Goal: Information Seeking & Learning: Learn about a topic

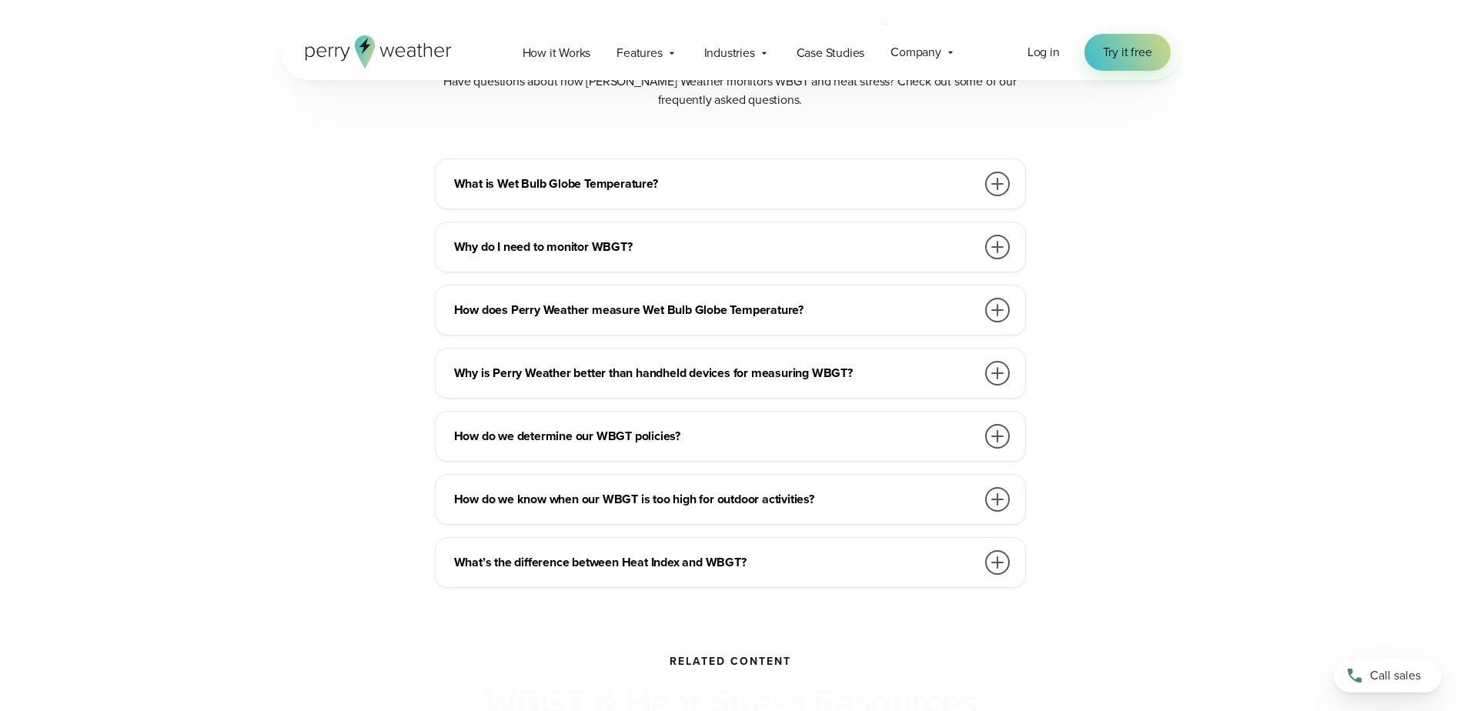
scroll to position [4310, 0]
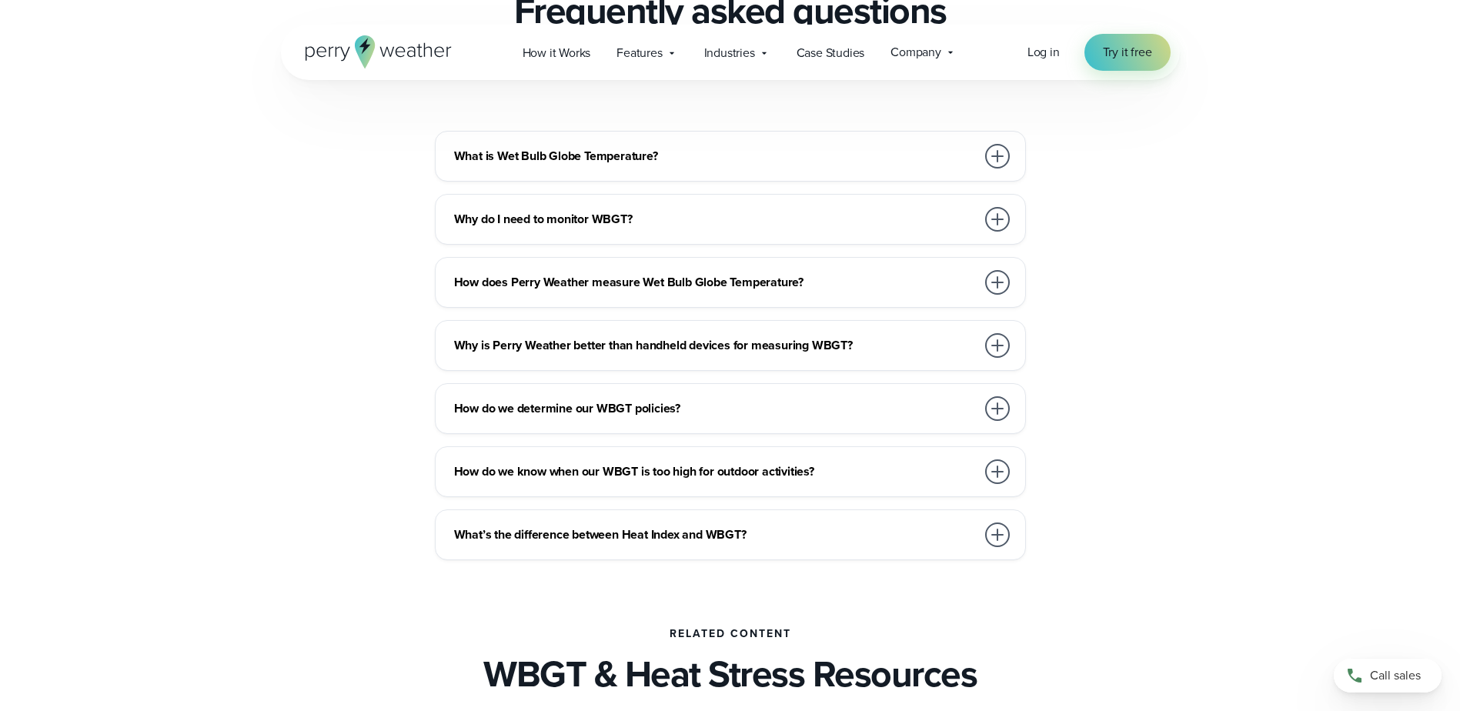
click at [929, 279] on h3 "How does Perry Weather measure Wet Bulb Globe Temperature?" at bounding box center [715, 282] width 522 height 18
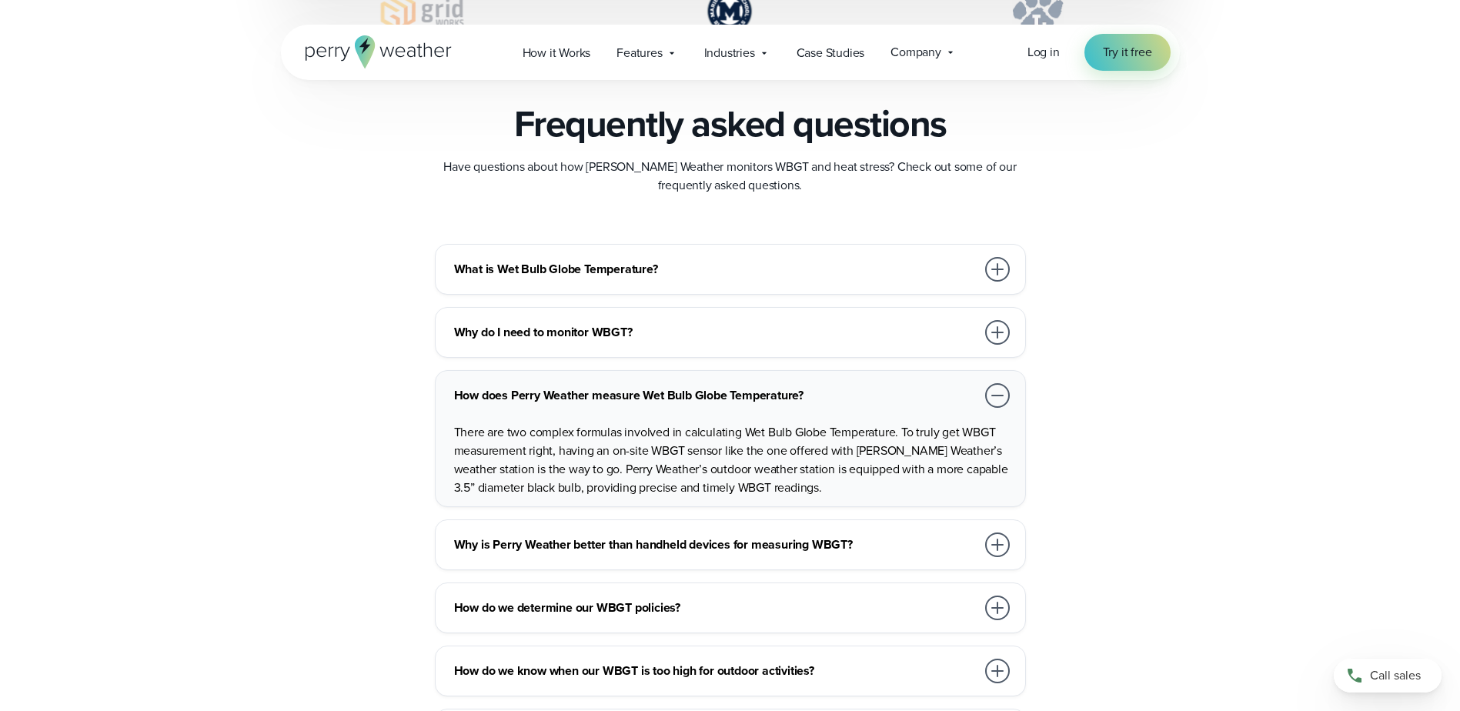
scroll to position [4156, 0]
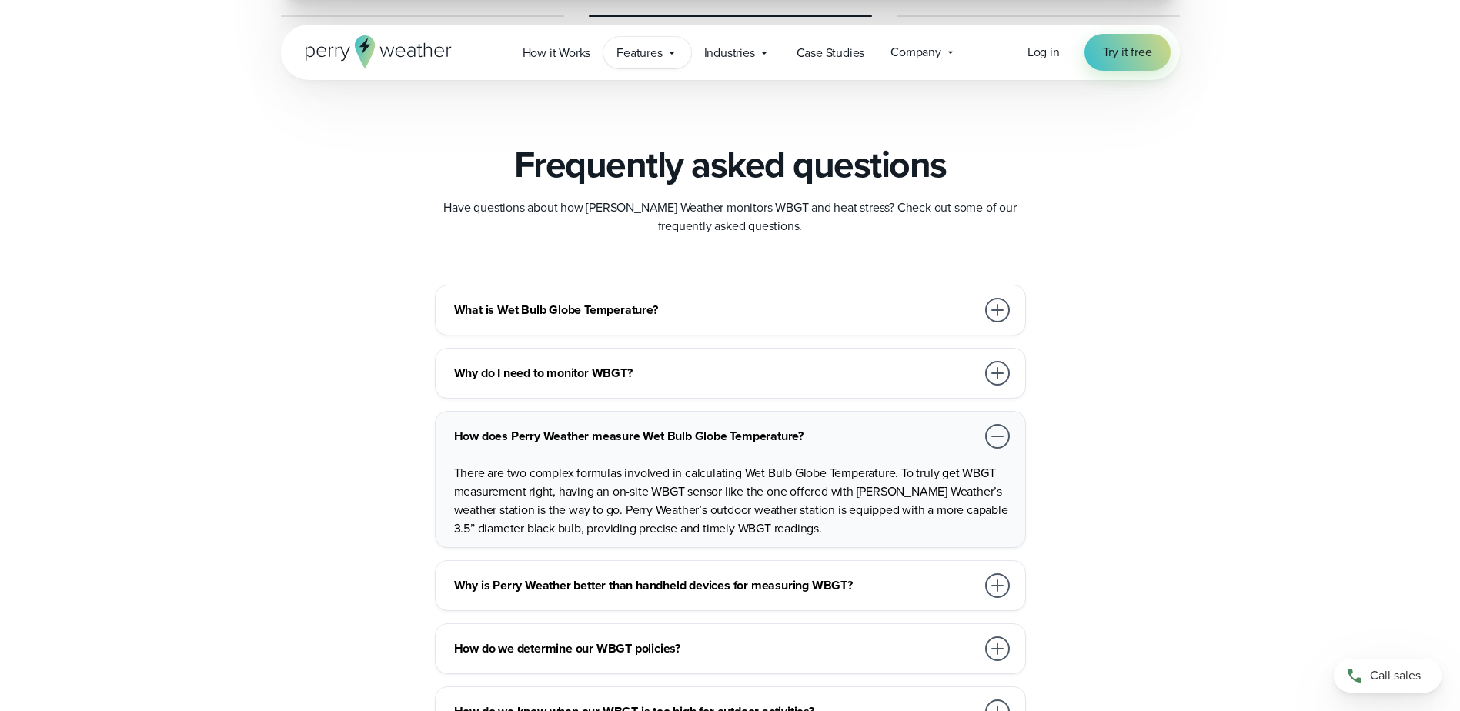
click at [680, 54] on div "Features Explore All Features Explore Perry Weather's on-site weather hardware …" at bounding box center [646, 53] width 87 height 32
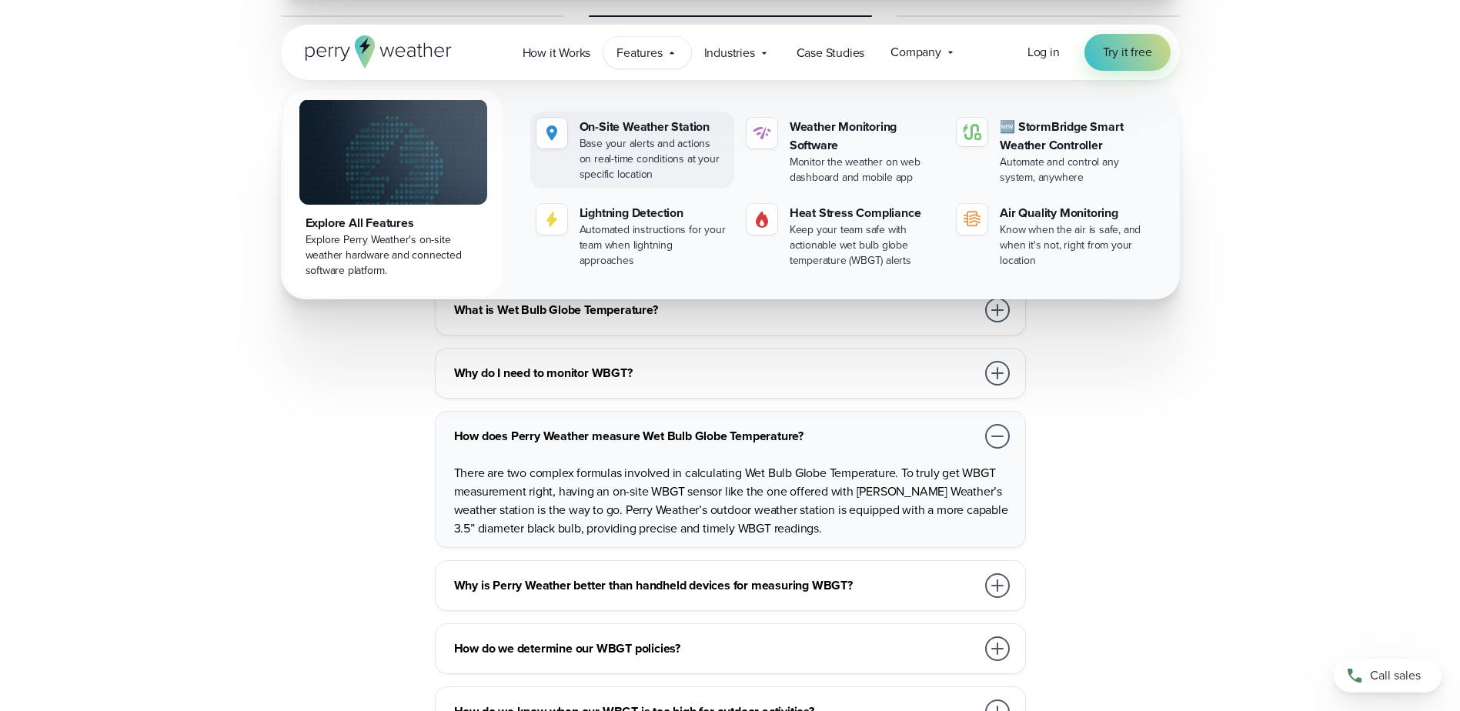
click at [660, 129] on div "On-Site Weather Station" at bounding box center [654, 127] width 149 height 18
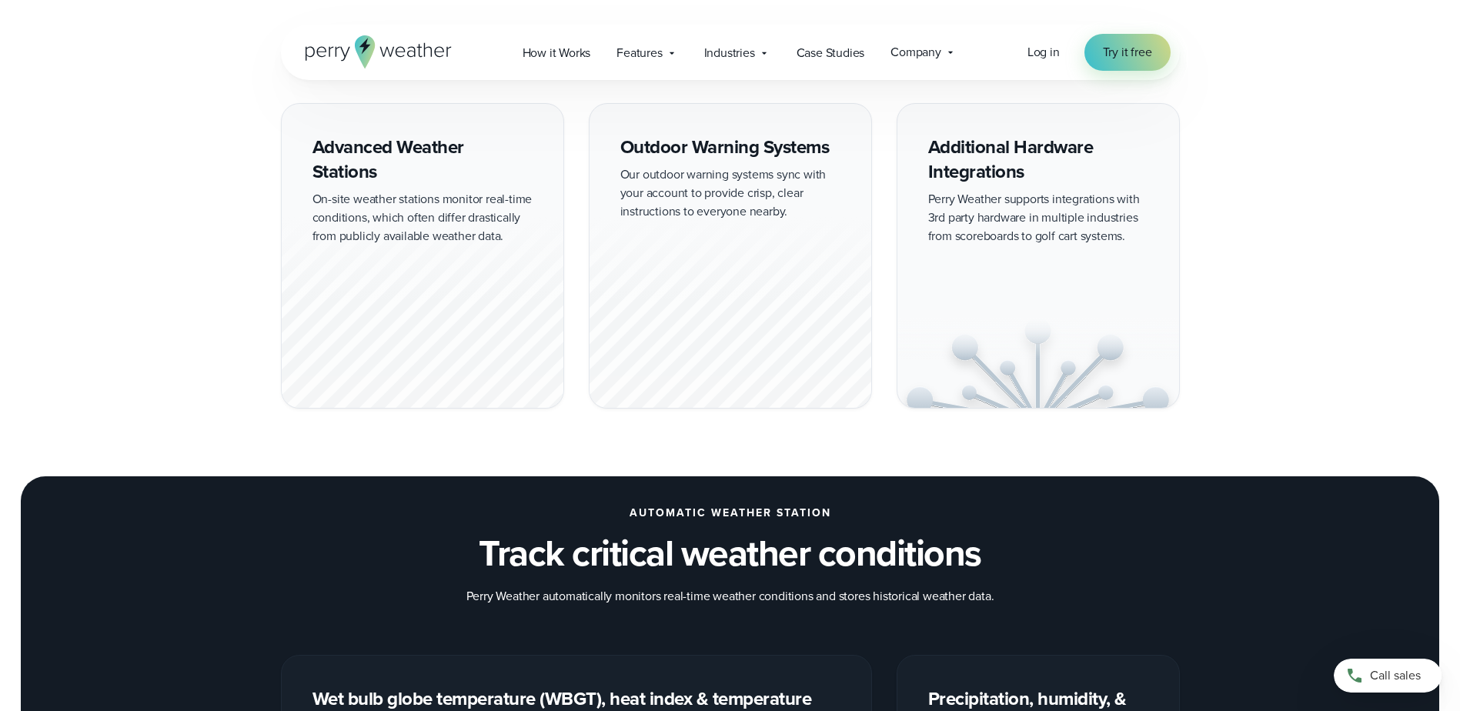
scroll to position [1385, 0]
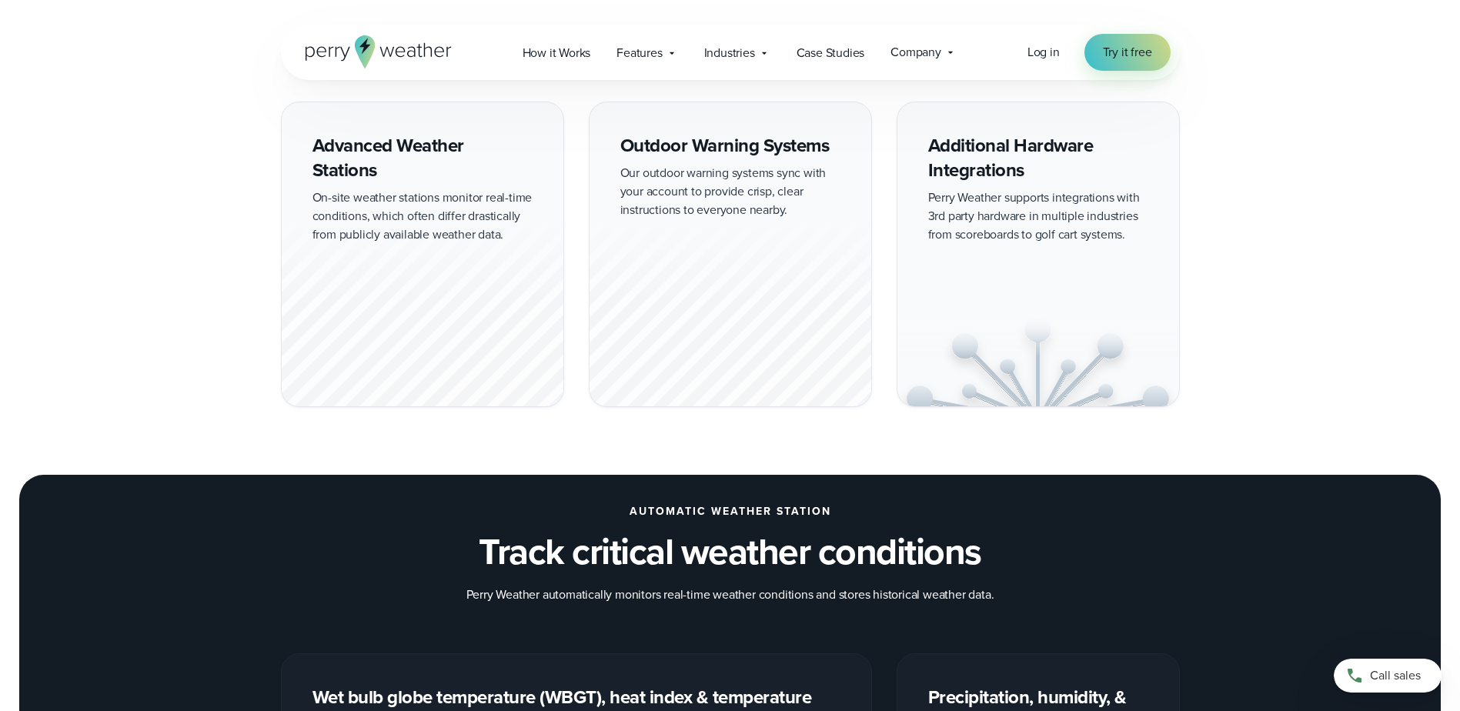
click at [416, 189] on div "Advanced Weather Stations On-site weather stations monitor real-time conditions…" at bounding box center [422, 255] width 283 height 306
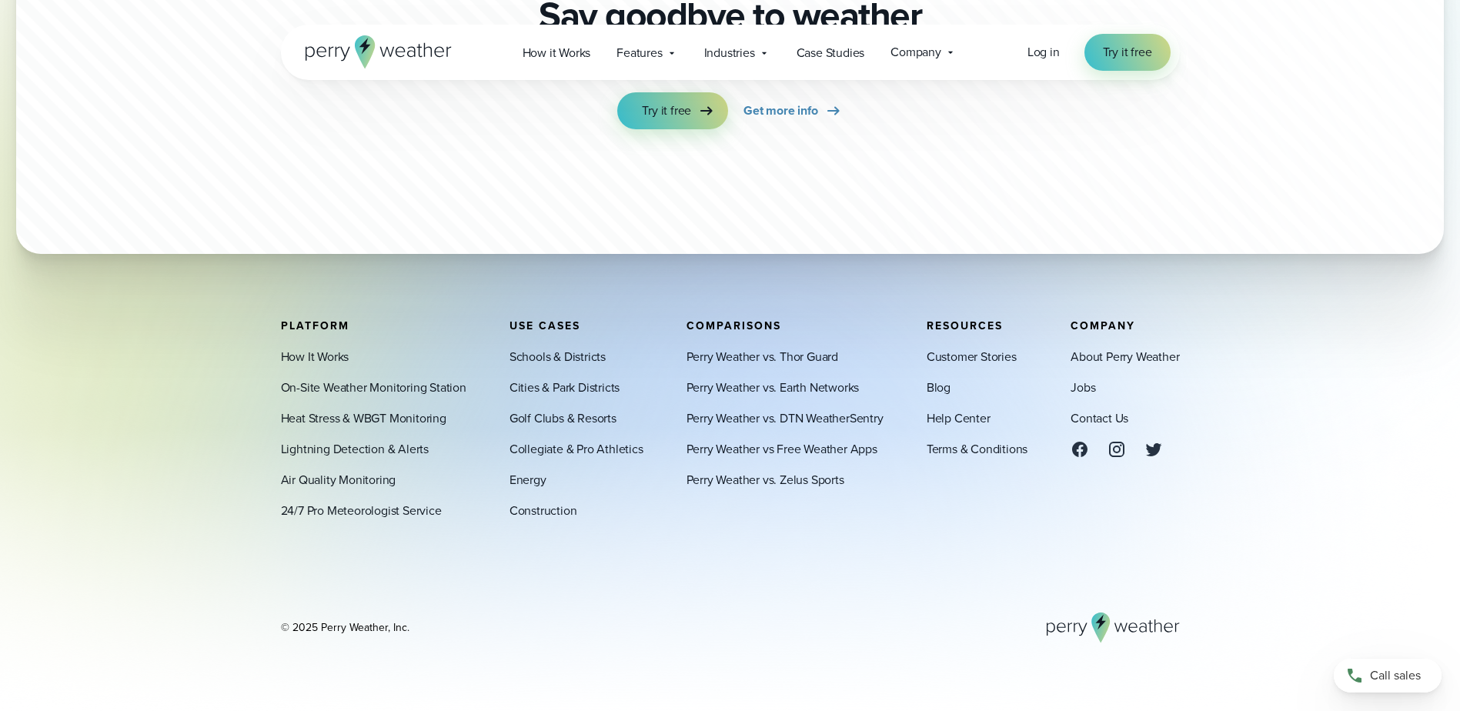
scroll to position [4724, 0]
click at [412, 382] on link "On-Site Weather Monitoring Station" at bounding box center [373, 388] width 185 height 18
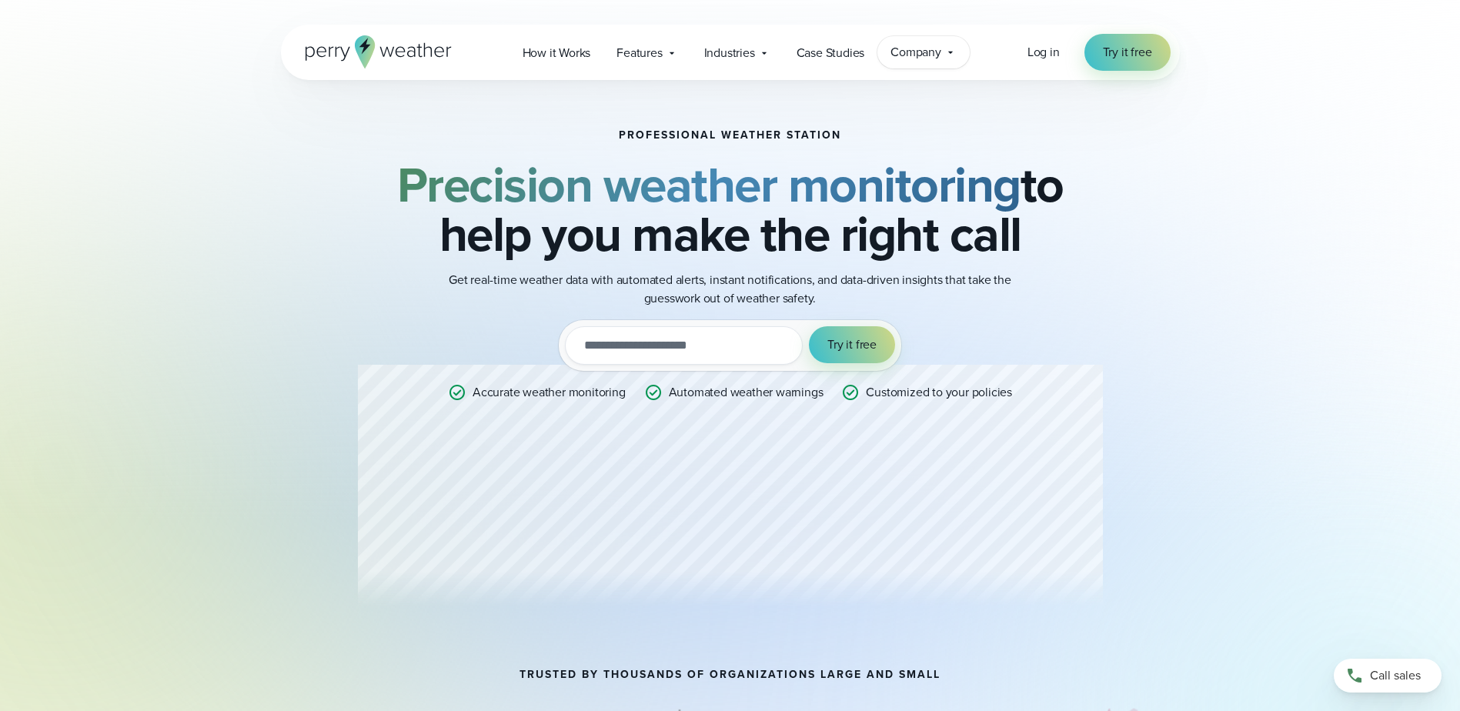
click at [945, 56] on icon at bounding box center [950, 52] width 12 height 12
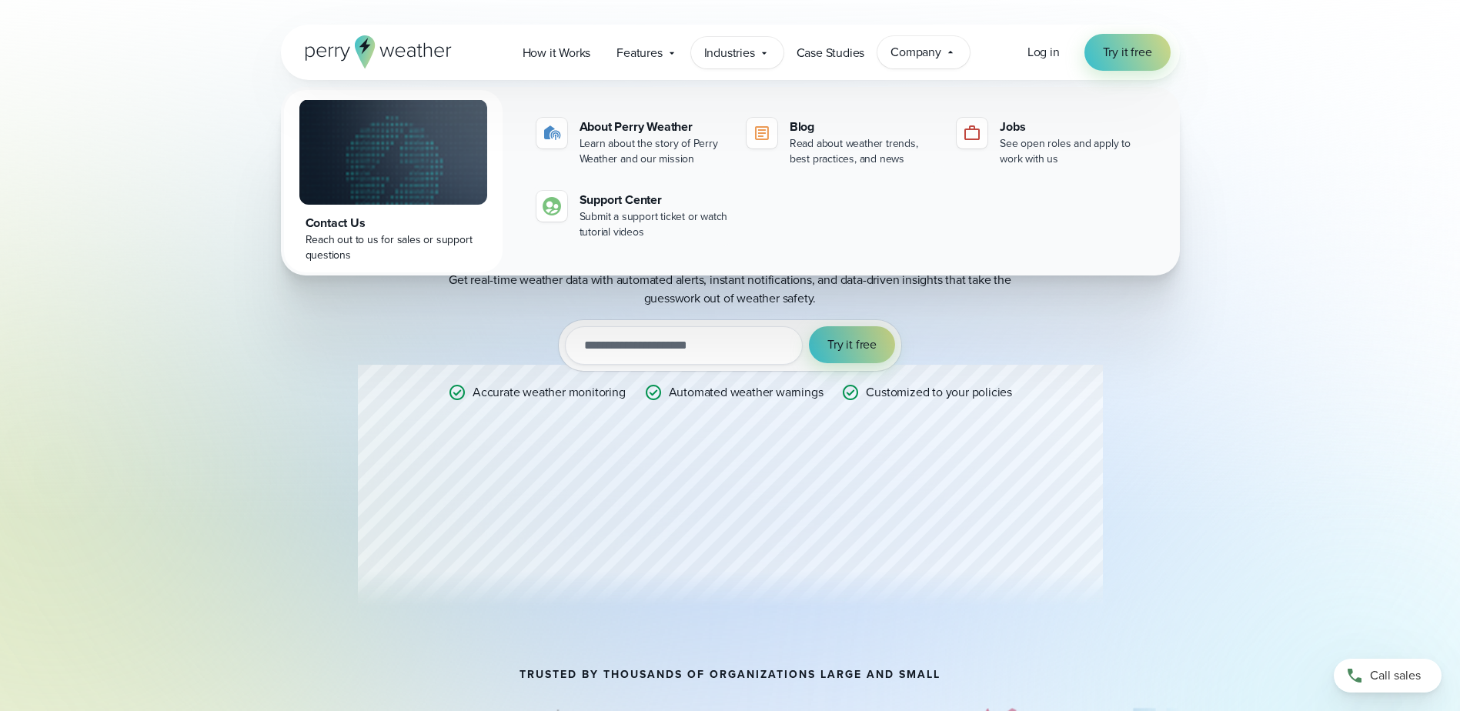
click at [729, 62] on span "Industries" at bounding box center [729, 53] width 51 height 18
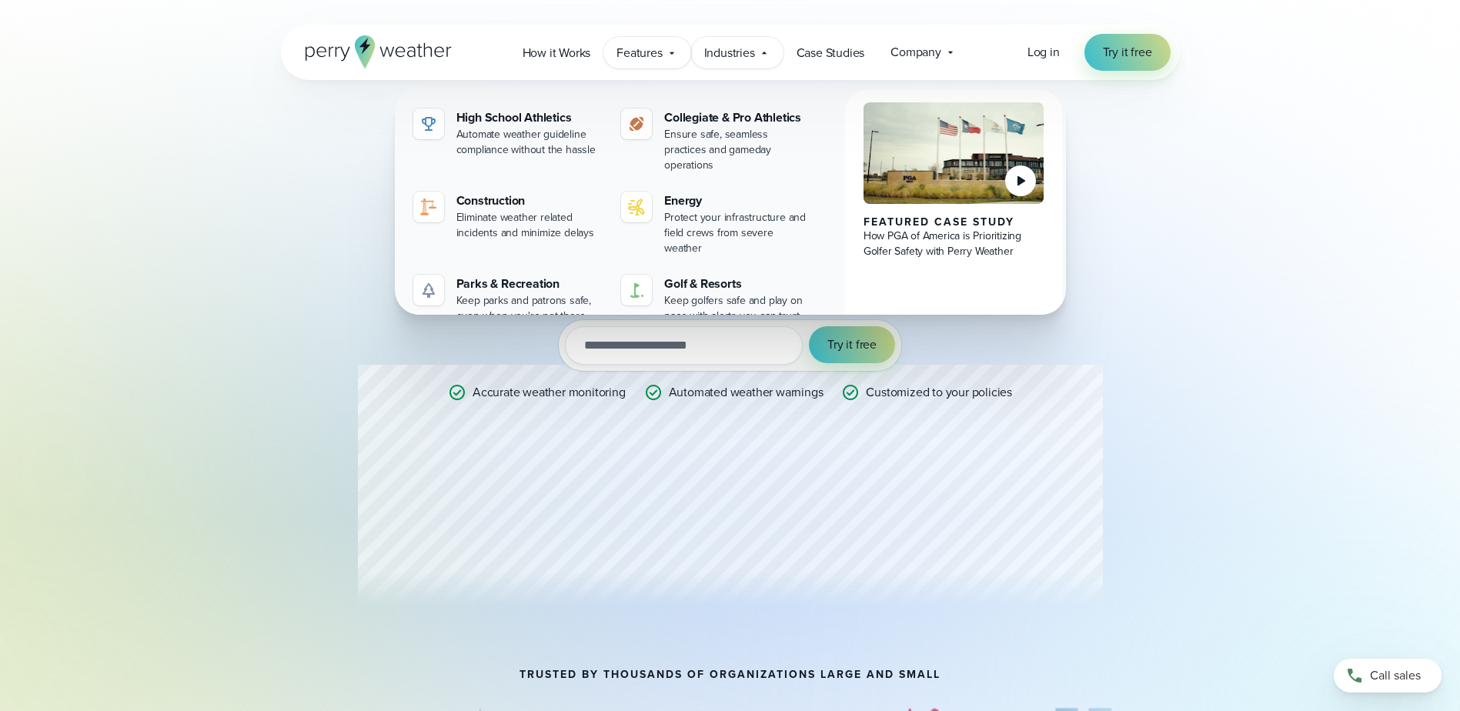
click at [644, 62] on span "Features" at bounding box center [638, 53] width 45 height 18
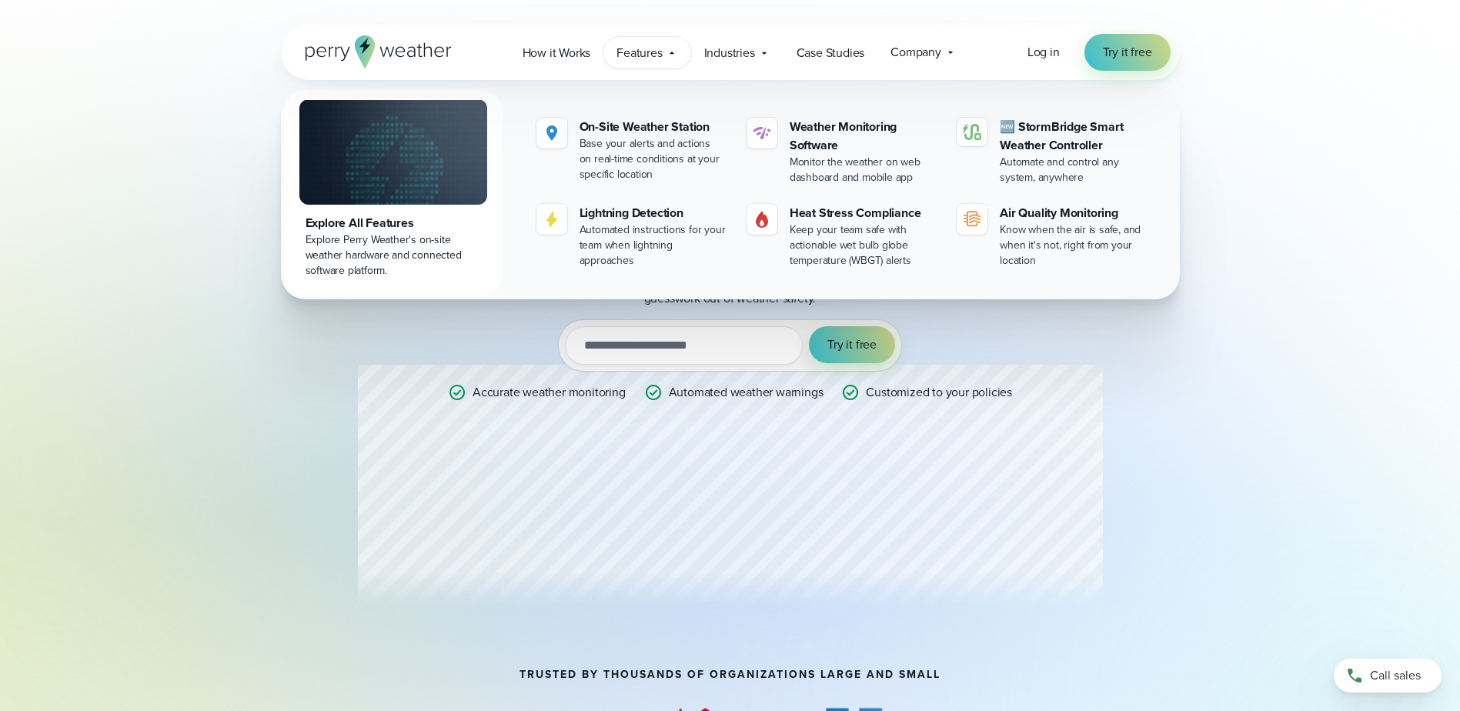
click at [1352, 173] on div "Professional Weather Station Precision weather monitoring to help you make the …" at bounding box center [730, 334] width 1460 height 669
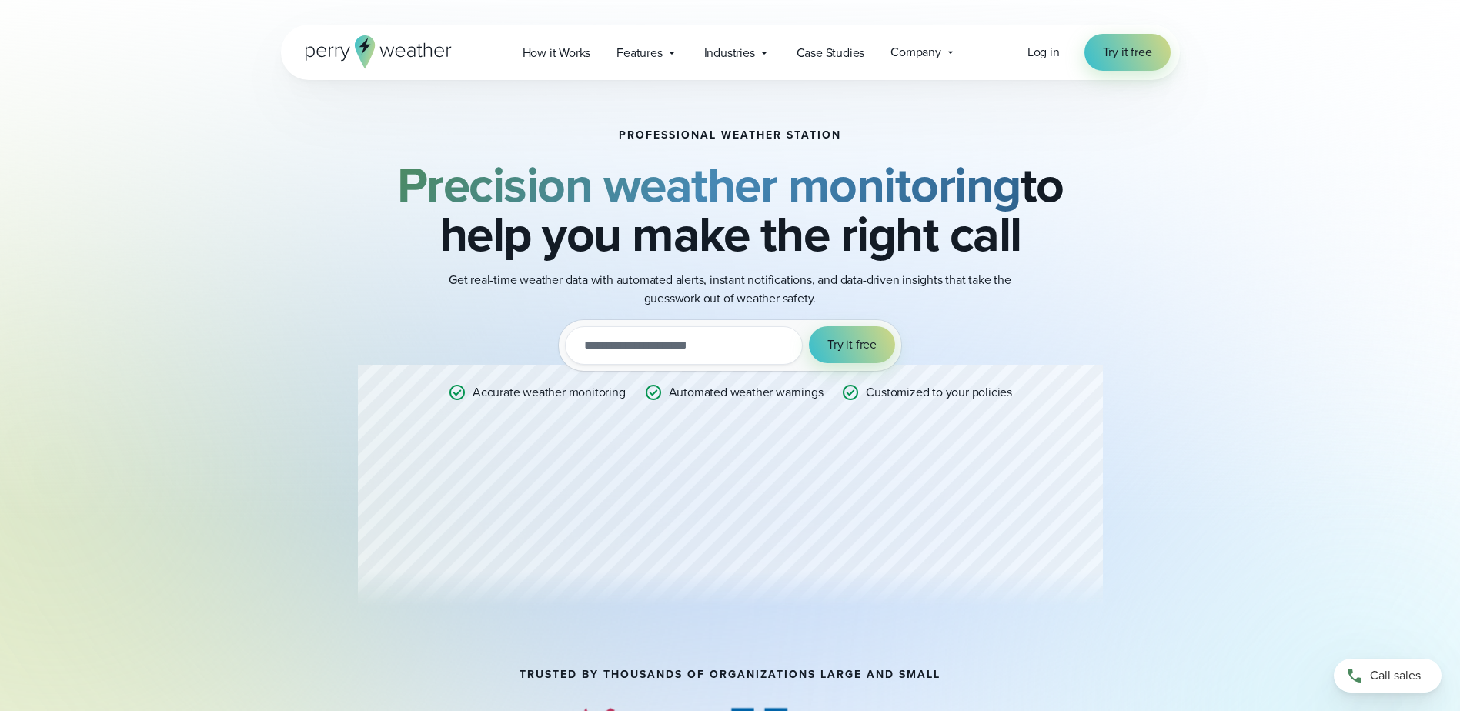
click at [378, 57] on icon at bounding box center [379, 51] width 146 height 33
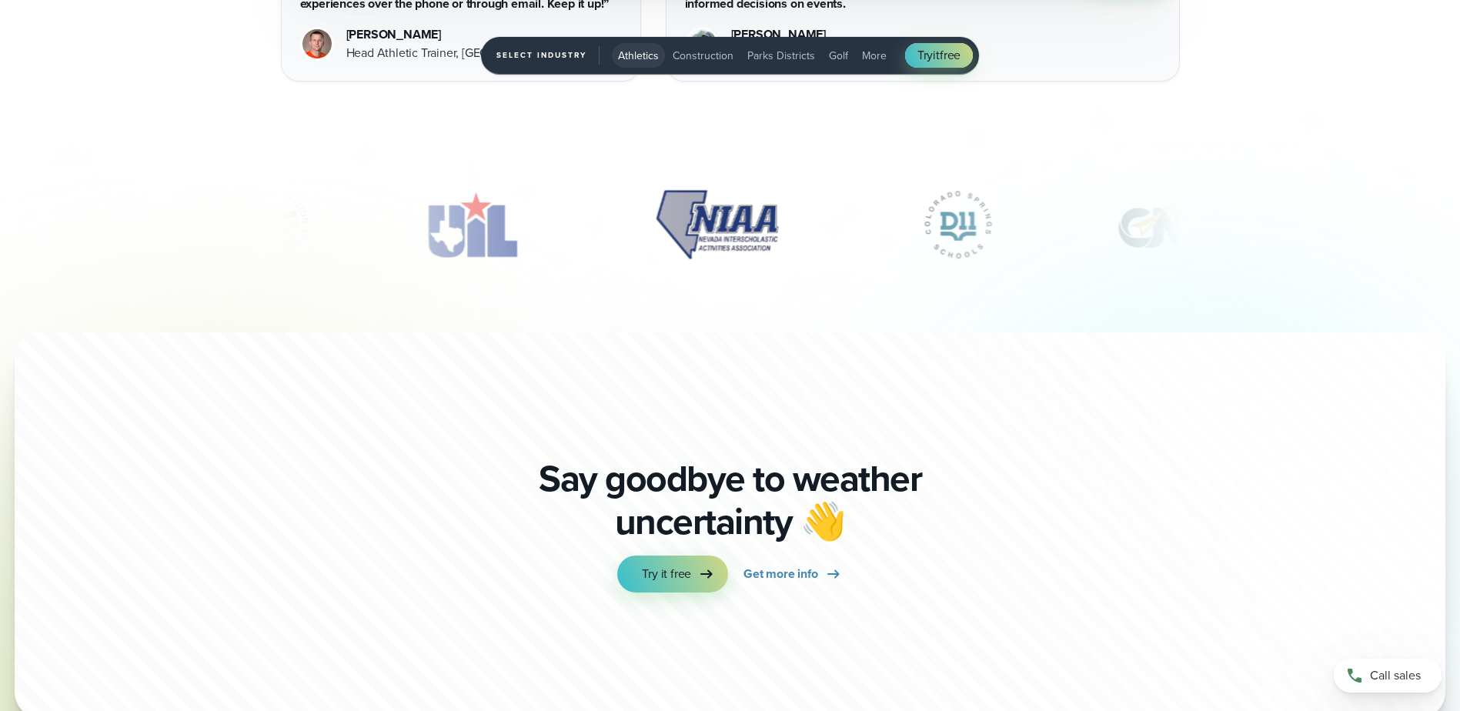
scroll to position [5387, 0]
